Goal: Find specific page/section: Find specific page/section

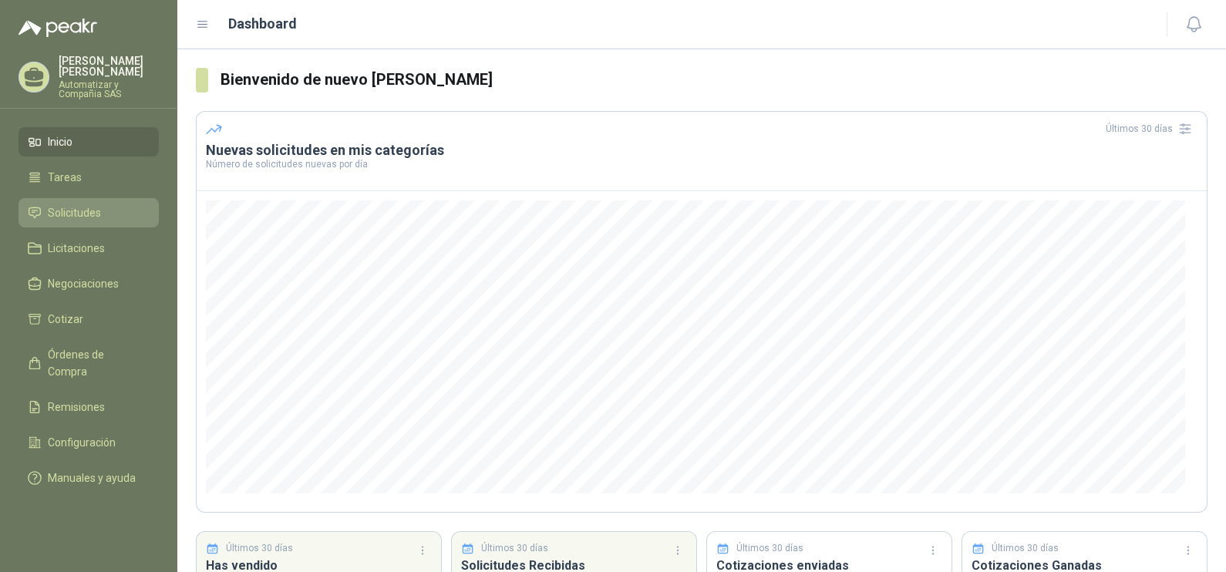
click at [90, 204] on span "Solicitudes" at bounding box center [74, 212] width 53 height 17
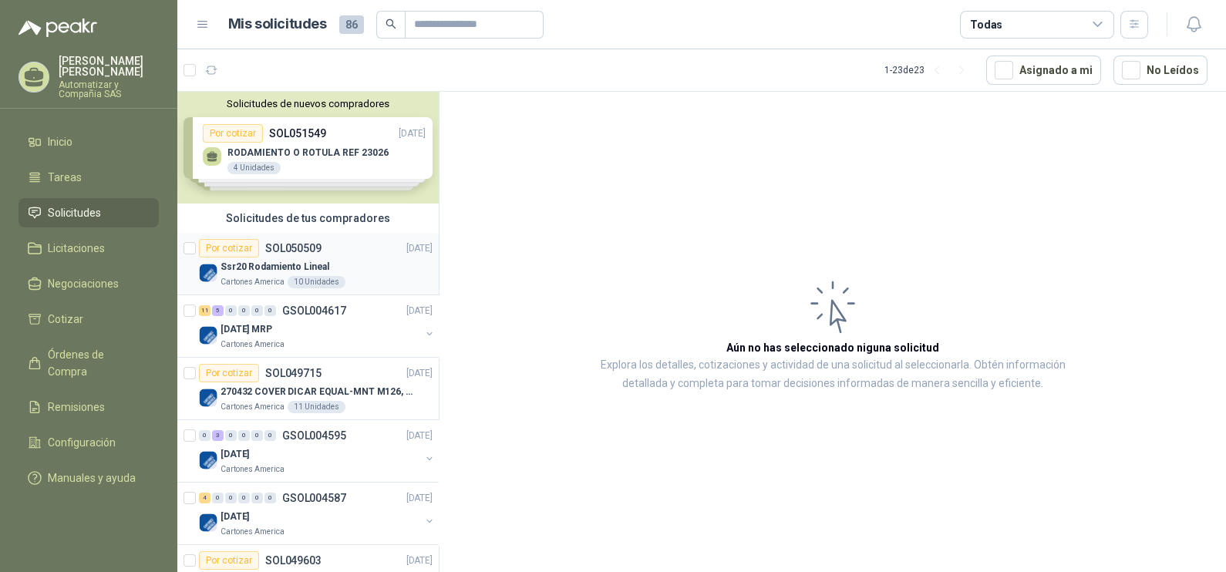
click at [357, 266] on div "Ssr20 Rodamiento Lineal" at bounding box center [327, 267] width 212 height 19
